Goal: Find specific page/section: Find specific page/section

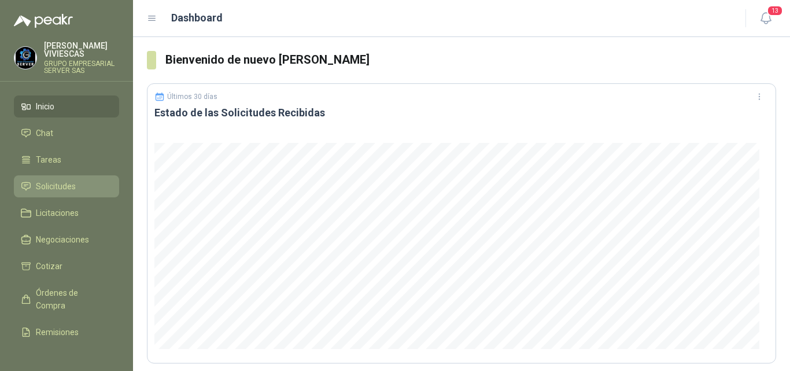
click at [51, 181] on span "Solicitudes" at bounding box center [56, 186] width 40 height 13
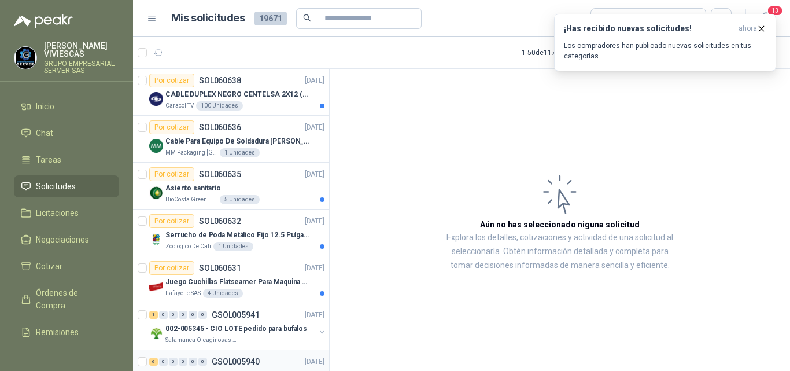
scroll to position [116, 0]
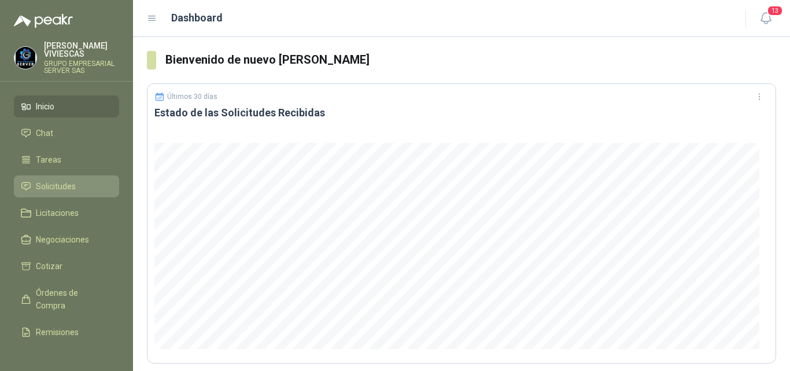
click at [65, 185] on span "Solicitudes" at bounding box center [56, 186] width 40 height 13
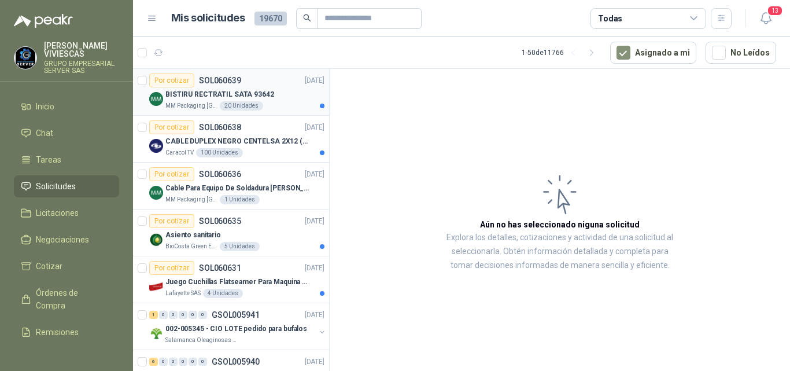
click at [253, 95] on p "BISTIRU RECTRATIL SATA 93642" at bounding box center [219, 94] width 109 height 11
